Goal: Information Seeking & Learning: Learn about a topic

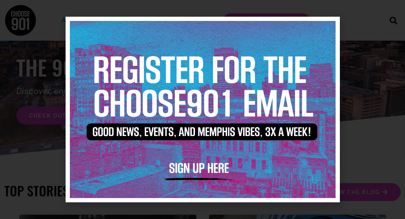
scroll to position [16, 0]
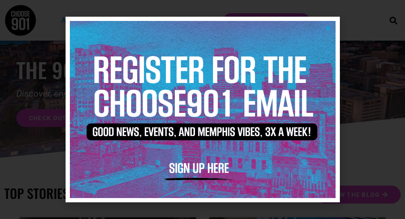
click at [326, 28] on icon "Close" at bounding box center [328, 28] width 6 height 6
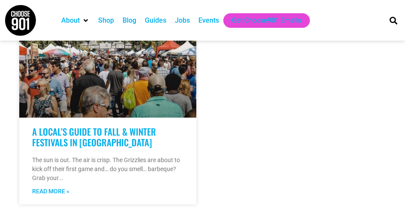
scroll to position [1080, 0]
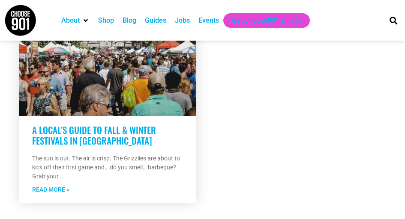
click at [97, 123] on link "A Local’s Guide to Fall & Winter Festivals in Memphis" at bounding box center [94, 135] width 124 height 24
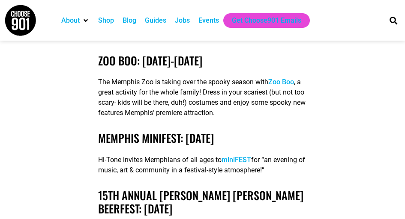
scroll to position [2076, 0]
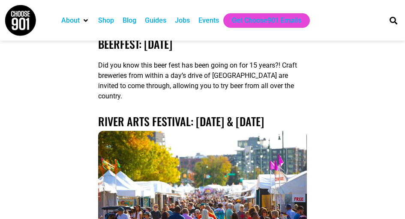
click at [267, 163] on img at bounding box center [202, 200] width 209 height 139
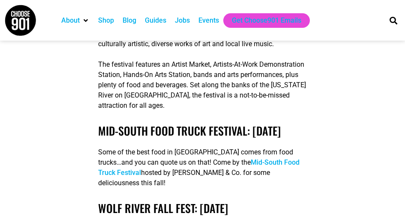
scroll to position [2541, 0]
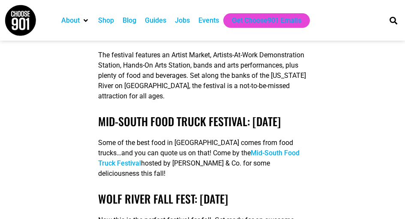
click at [231, 149] on link "Mid-South Food Truck Festival" at bounding box center [198, 158] width 201 height 18
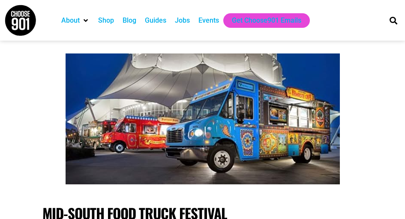
click at [178, 20] on div "Jobs" at bounding box center [182, 20] width 15 height 10
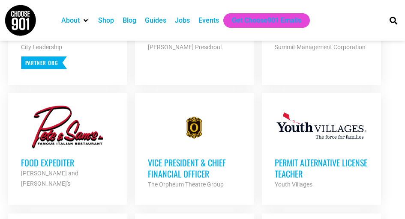
scroll to position [448, 0]
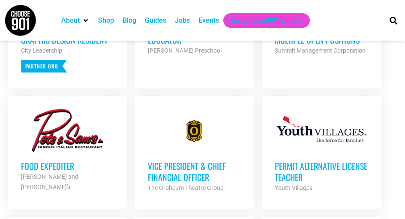
click at [57, 169] on h3 "Food Expediter" at bounding box center [67, 166] width 93 height 11
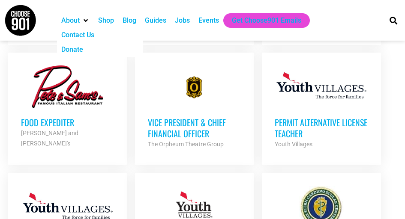
scroll to position [493, 0]
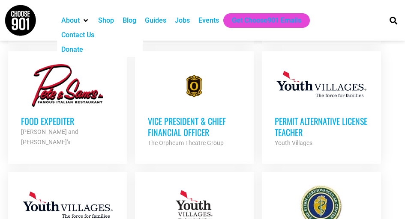
drag, startPoint x: 65, startPoint y: 30, endPoint x: 259, endPoint y: 170, distance: 239.4
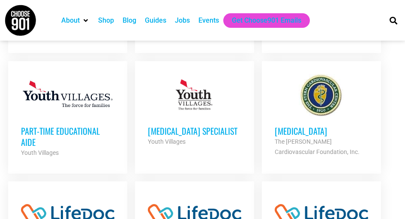
scroll to position [605, 0]
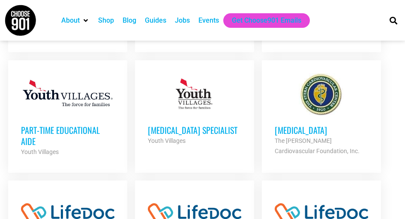
click at [58, 133] on h3 "Part-Time Educational Aide" at bounding box center [67, 136] width 93 height 22
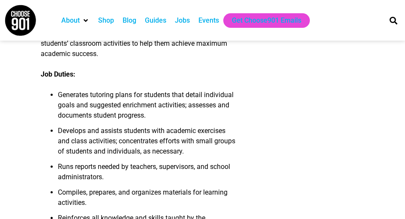
click at [98, 162] on li "Runs reports needed by teachers, supervisors, and school administrators." at bounding box center [147, 175] width 178 height 26
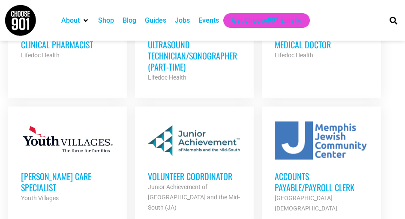
click at [170, 201] on link "Volunteer Coordinator Junior Achievement of [GEOGRAPHIC_DATA] and the Mid-South…" at bounding box center [194, 166] width 119 height 119
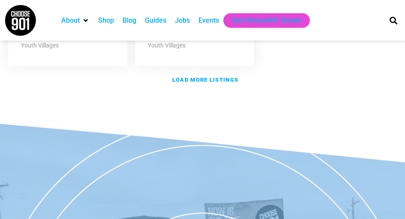
scroll to position [1232, 0]
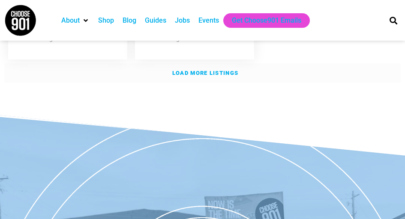
click at [194, 70] on strong "Load more listings" at bounding box center [205, 73] width 66 height 6
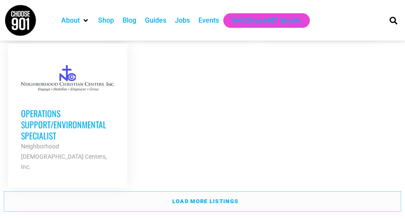
scroll to position [2033, 0]
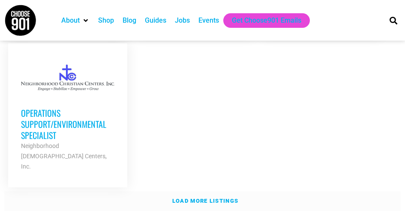
click at [201, 198] on strong "Load more listings" at bounding box center [205, 201] width 66 height 6
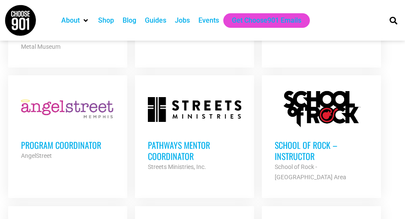
scroll to position [2272, 0]
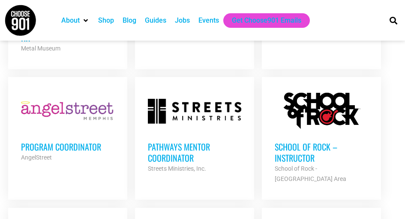
click at [159, 141] on h3 "Pathways Mentor Coordinator" at bounding box center [194, 152] width 93 height 22
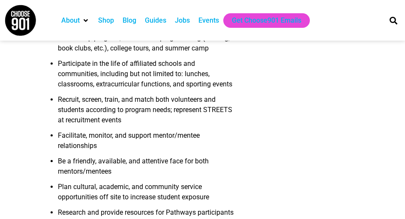
scroll to position [272, 0]
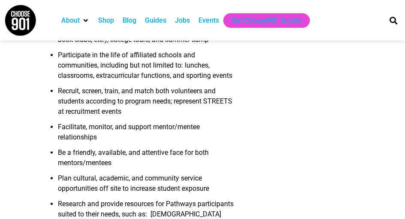
click at [187, 148] on li "Be a friendly, available, and attentive face for both mentors/mentees" at bounding box center [147, 161] width 178 height 26
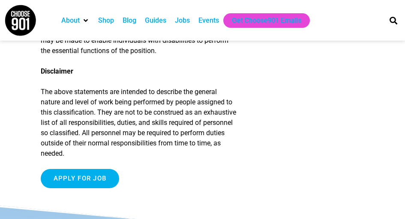
scroll to position [1099, 0]
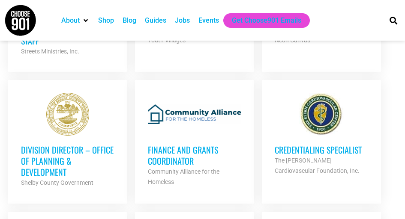
scroll to position [2521, 0]
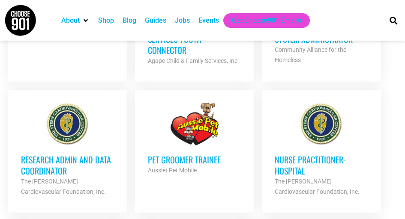
scroll to position [1343, 0]
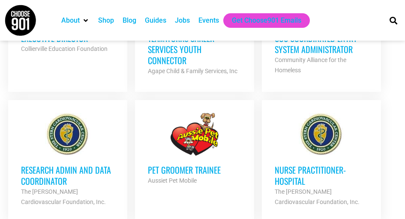
click at [131, 21] on div "Blog" at bounding box center [130, 20] width 14 height 10
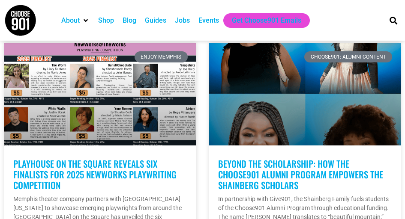
scroll to position [911, 0]
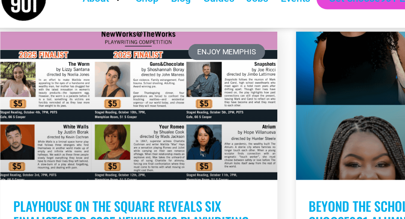
click at [44, 101] on link at bounding box center [100, 94] width 192 height 103
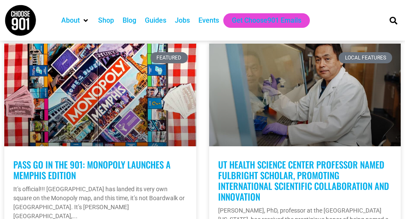
scroll to position [3053, 0]
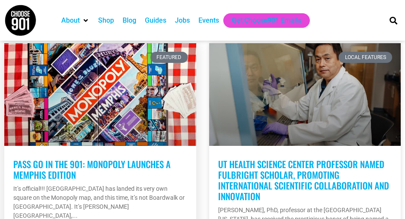
click at [52, 158] on link "Pass Go in the 901: Monopoly Launches a Memphis Edition" at bounding box center [91, 170] width 157 height 24
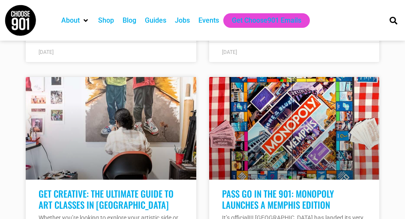
scroll to position [2118, 0]
